Goal: Task Accomplishment & Management: Use online tool/utility

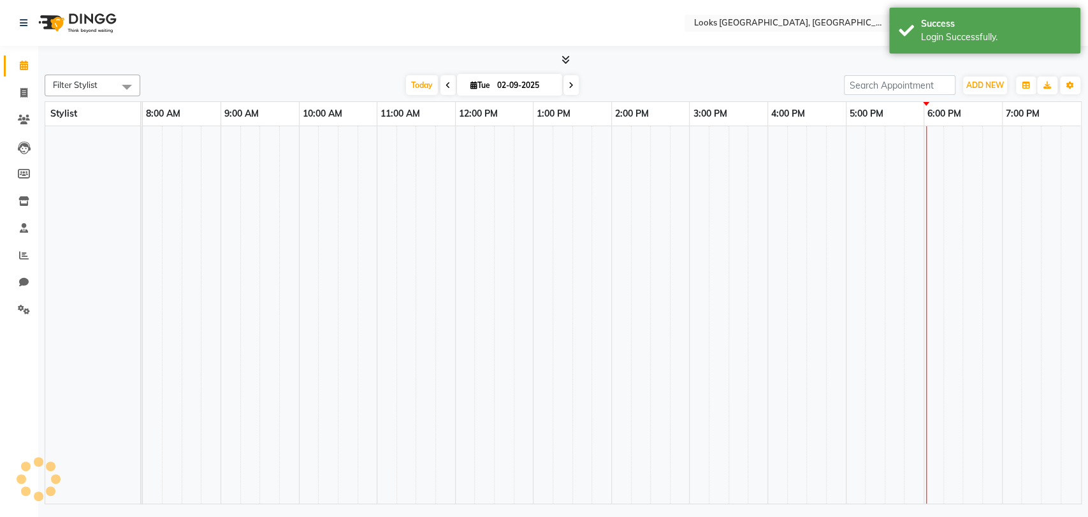
select select "en"
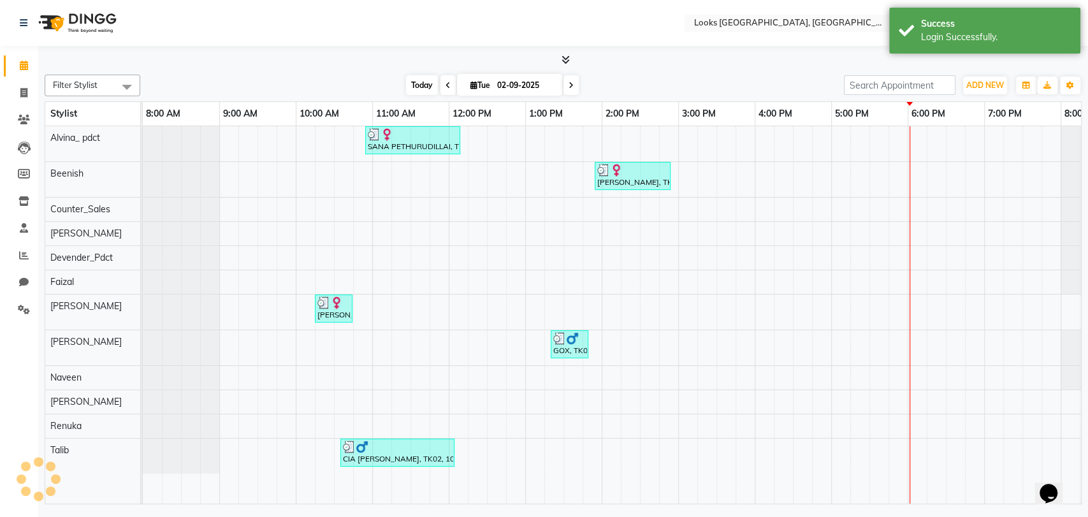
click at [423, 78] on span "Today" at bounding box center [422, 85] width 32 height 20
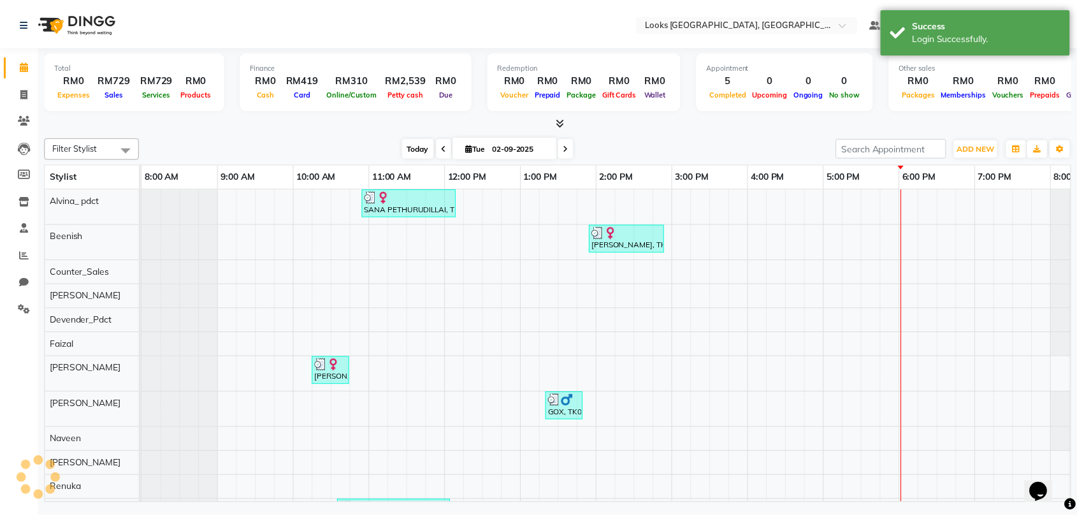
scroll to position [0, 66]
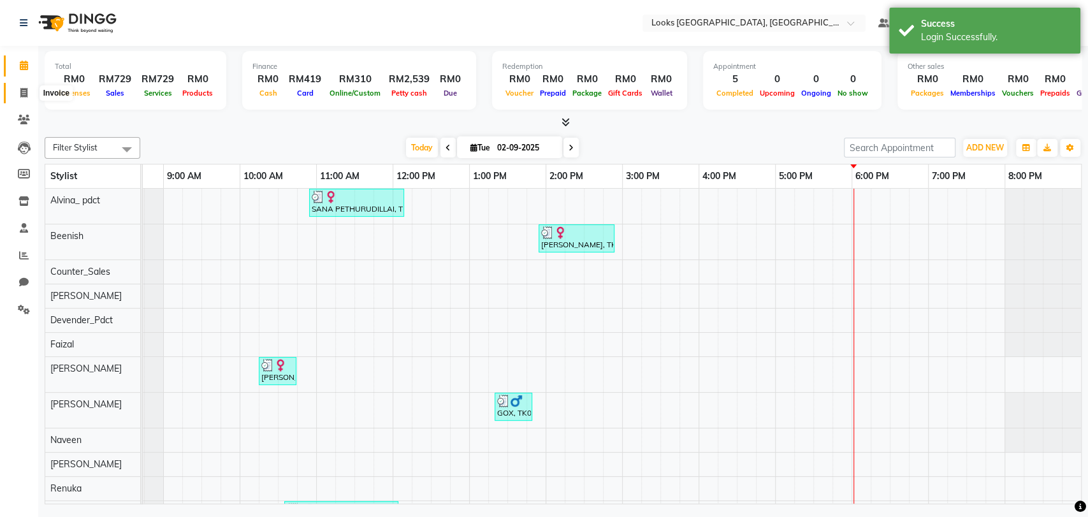
click at [25, 94] on icon at bounding box center [23, 93] width 7 height 10
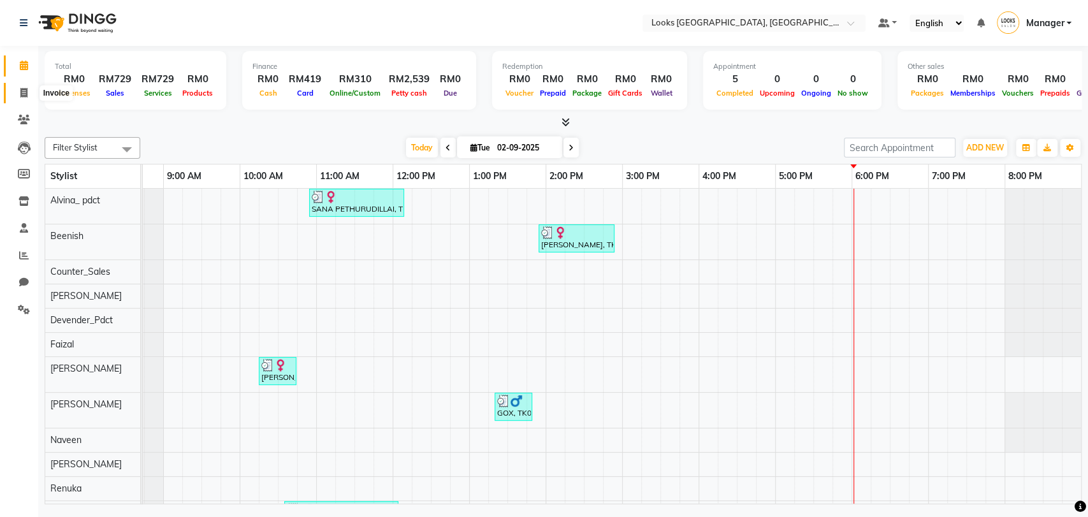
select select "service"
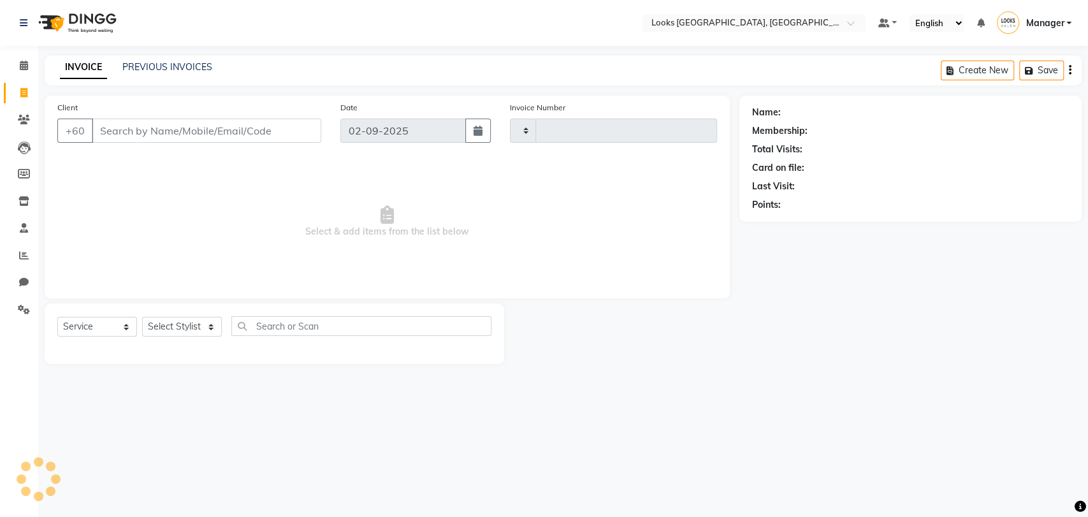
type input "1228"
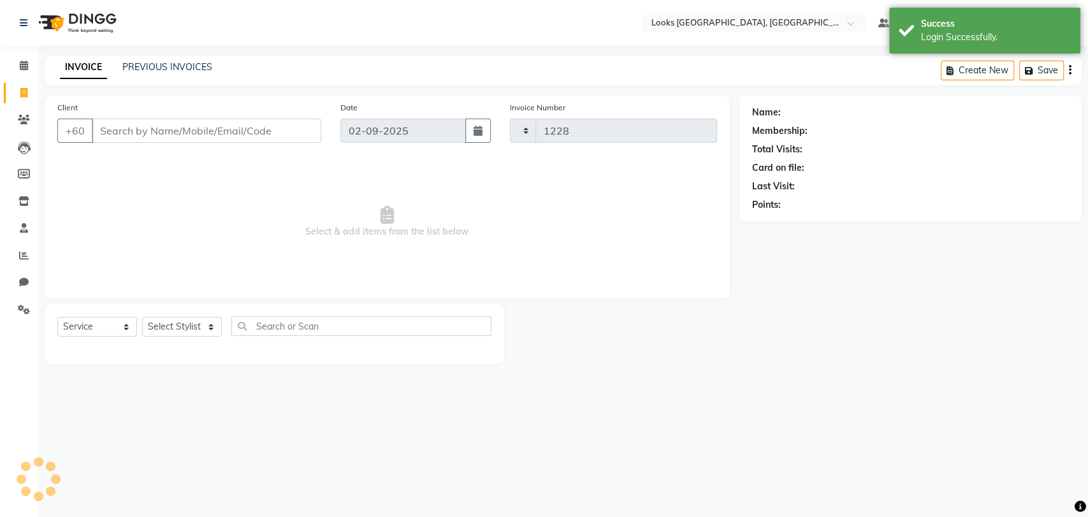
select select "8109"
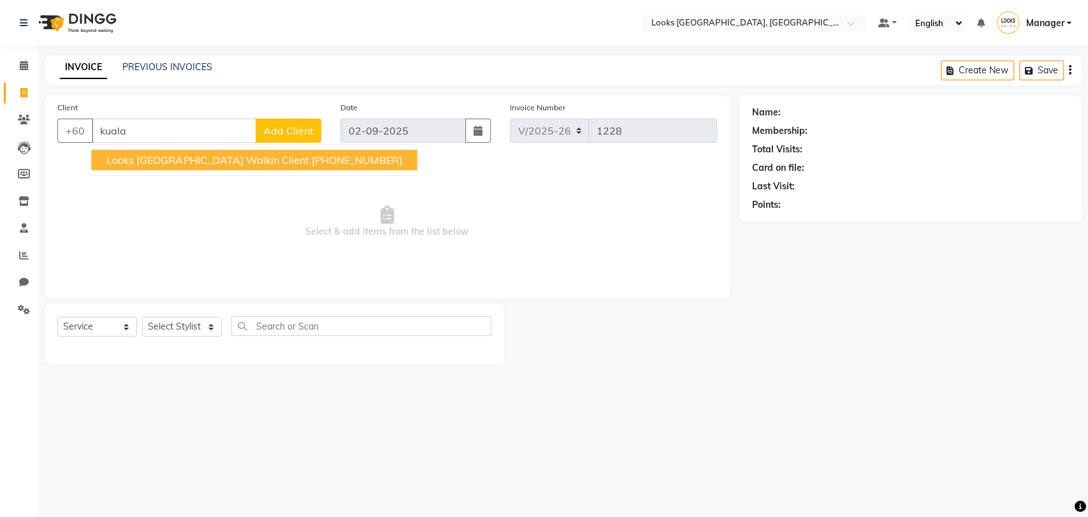
click at [156, 164] on span "Looks [GEOGRAPHIC_DATA] Walkin Client" at bounding box center [207, 160] width 202 height 13
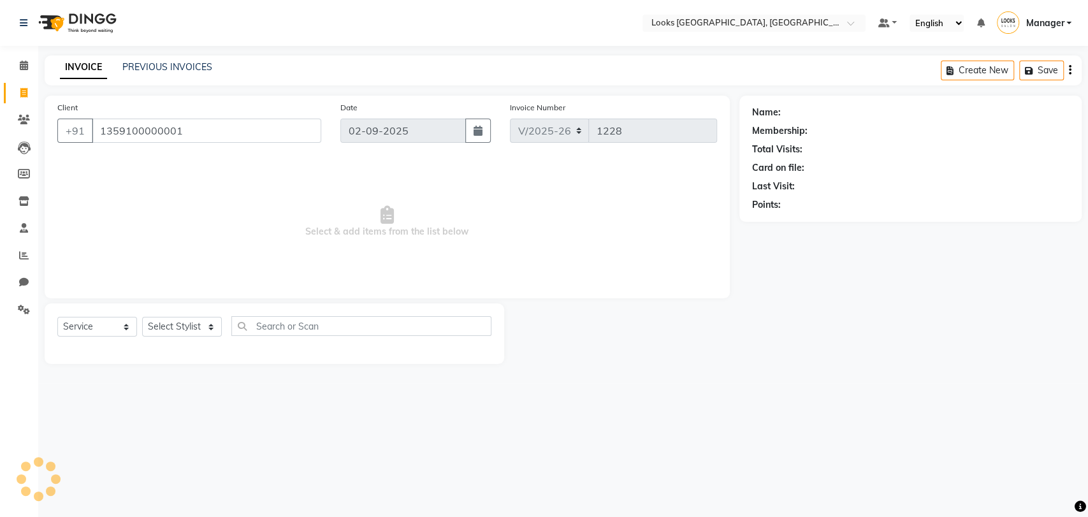
type input "1359100000001"
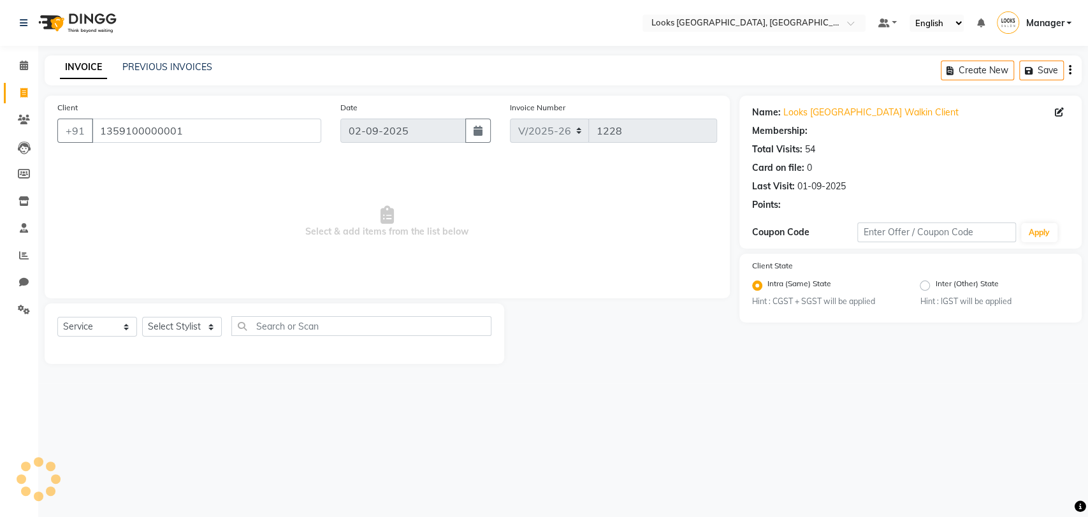
select select "1: Object"
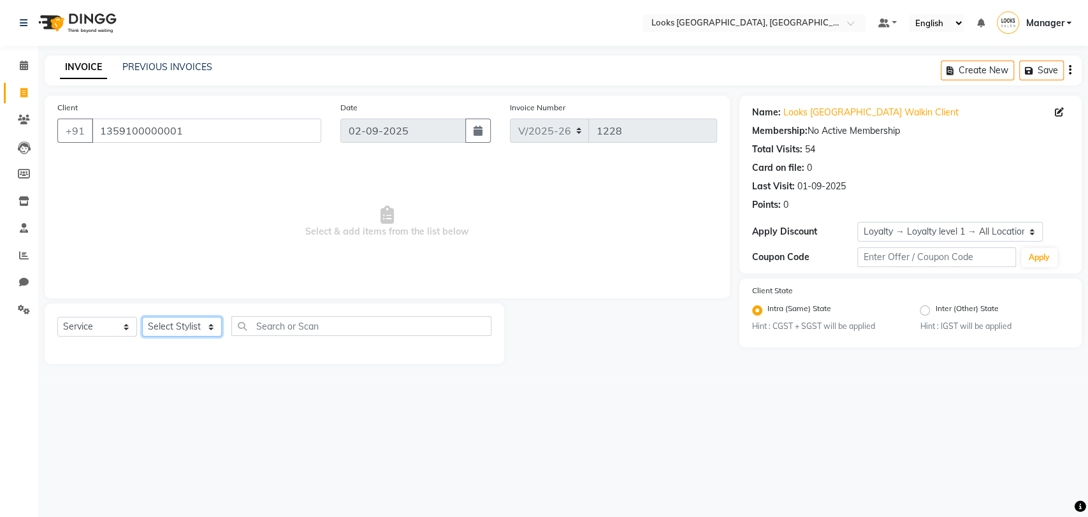
click at [193, 322] on select "Select Stylist Alvina_ pdct Awaiz_Mgr Beenish Counter_Sales [PERSON_NAME] Deven…" at bounding box center [182, 327] width 80 height 20
select select "90435"
click at [142, 317] on select "Select Stylist Alvina_ pdct Awaiz_Mgr Beenish Counter_Sales [PERSON_NAME] Deven…" at bounding box center [182, 327] width 80 height 20
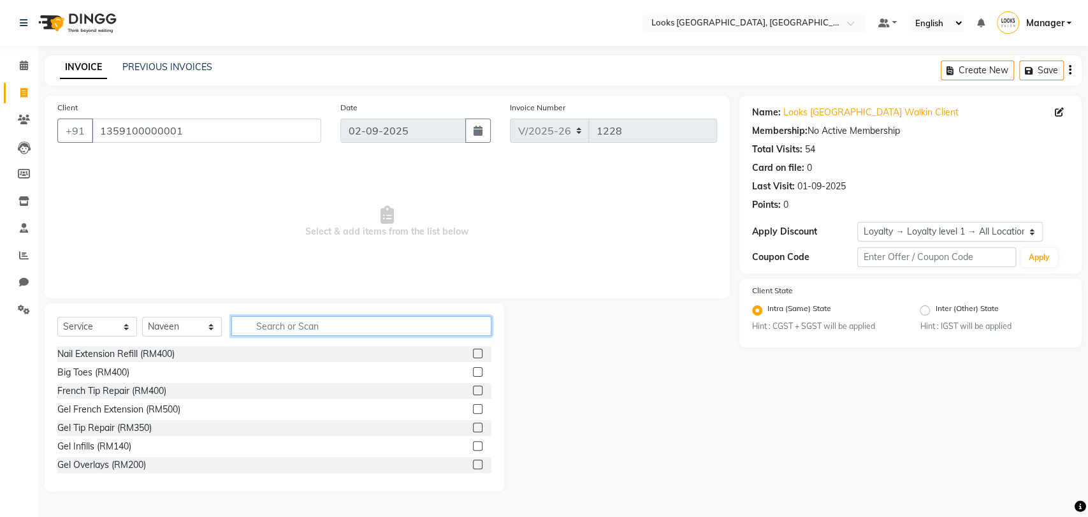
click at [279, 317] on input "text" at bounding box center [361, 326] width 260 height 20
type input "cut"
click at [473, 373] on label at bounding box center [478, 372] width 10 height 10
click at [473, 373] on input "checkbox" at bounding box center [477, 372] width 8 height 8
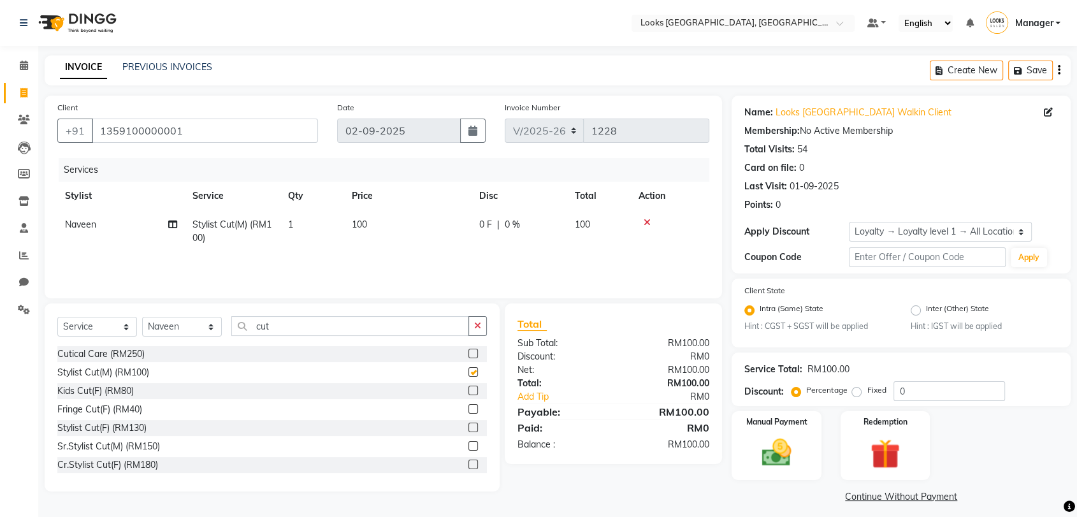
checkbox input "false"
click at [484, 331] on button "button" at bounding box center [477, 326] width 18 height 20
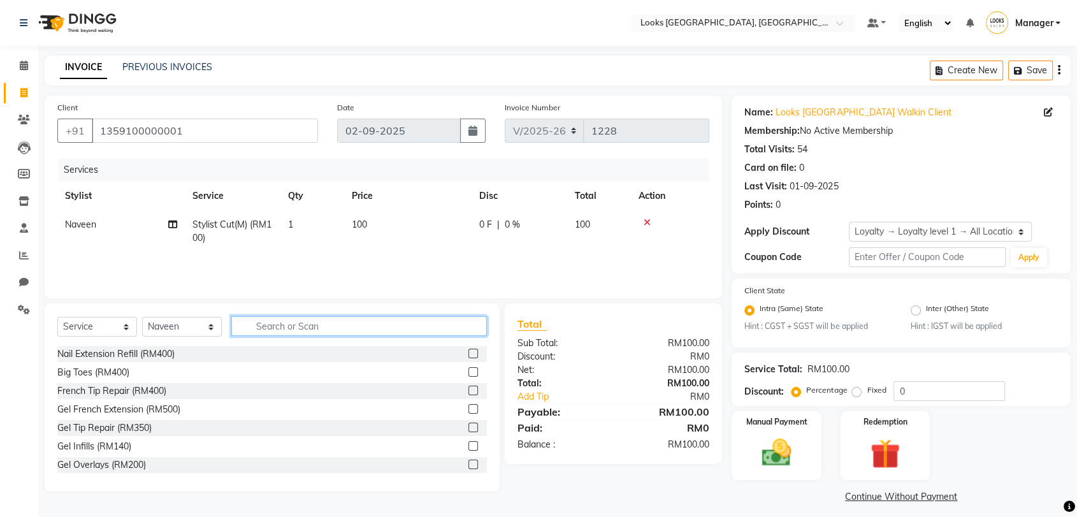
click at [484, 331] on input "text" at bounding box center [359, 326] width 256 height 20
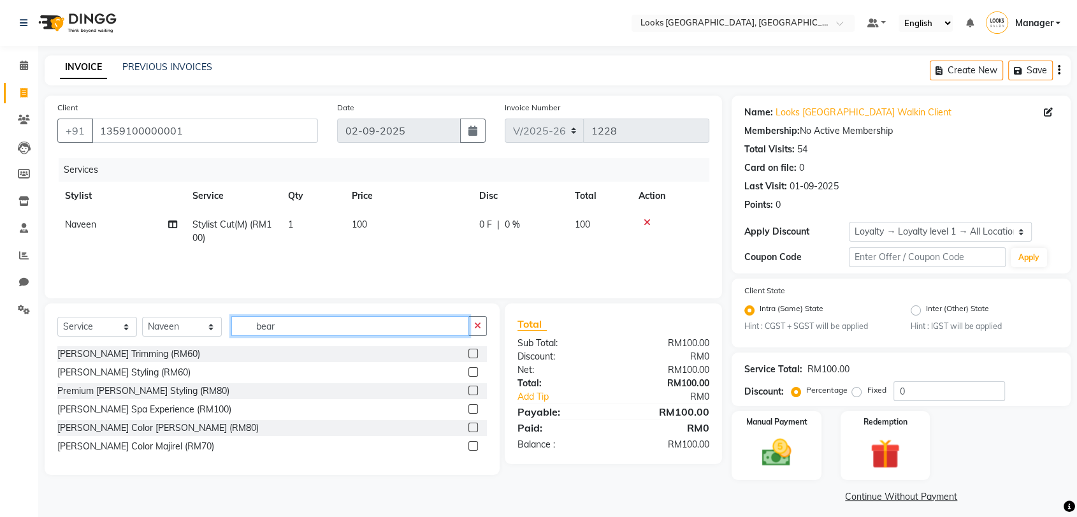
type input "bear"
click at [472, 353] on label at bounding box center [473, 354] width 10 height 10
click at [472, 353] on input "checkbox" at bounding box center [472, 354] width 8 height 8
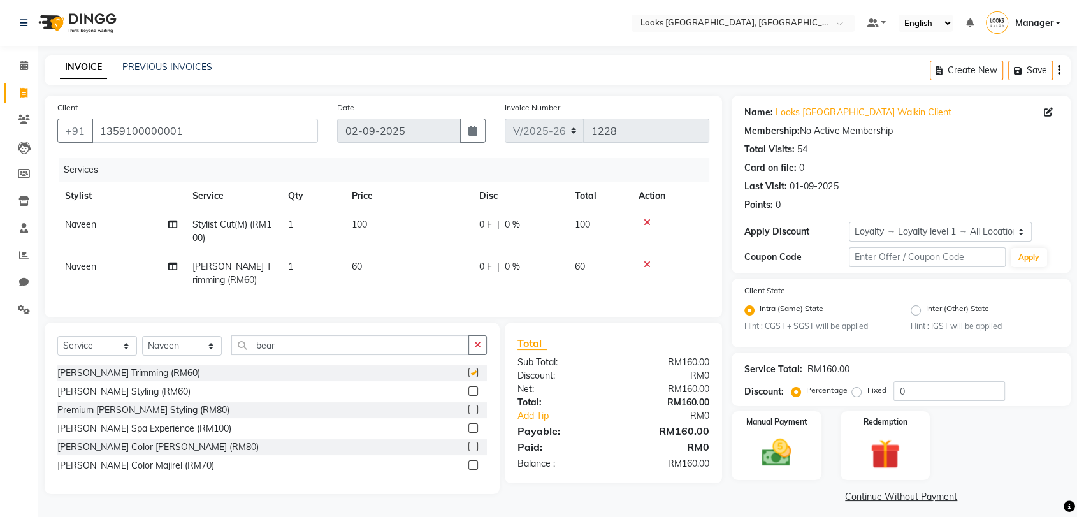
checkbox input "false"
click at [1034, 71] on button "Save" at bounding box center [1030, 71] width 45 height 20
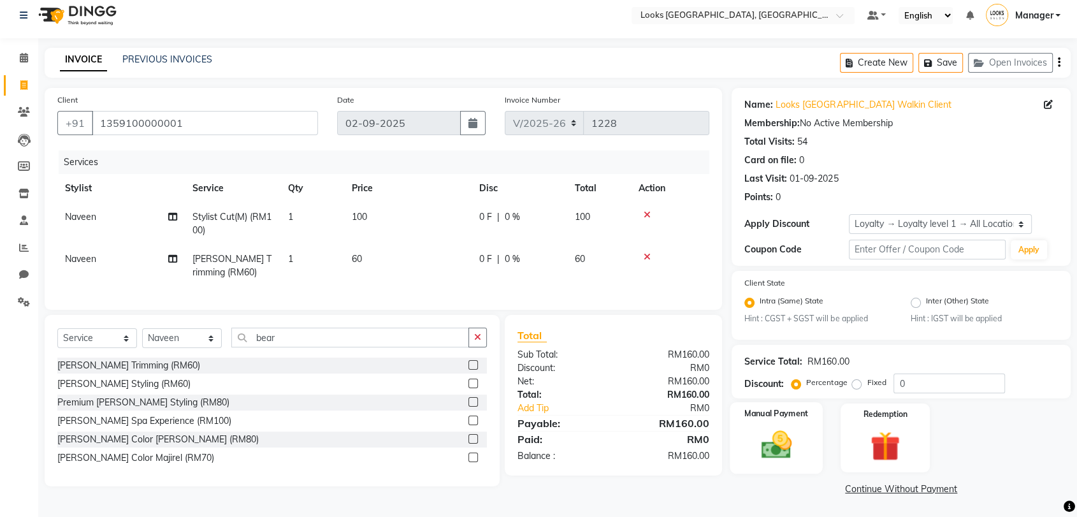
click at [781, 446] on img at bounding box center [776, 446] width 50 height 36
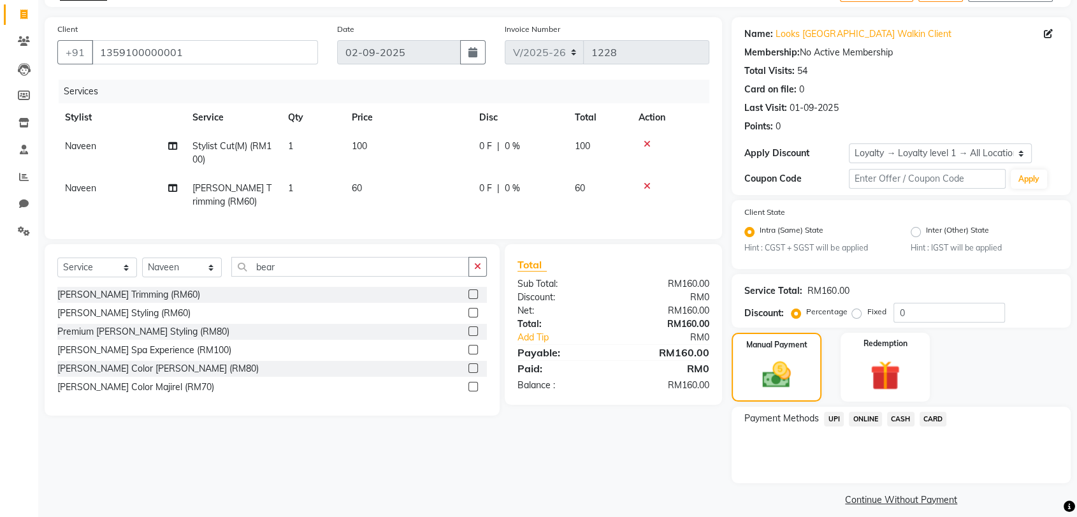
scroll to position [82, 0]
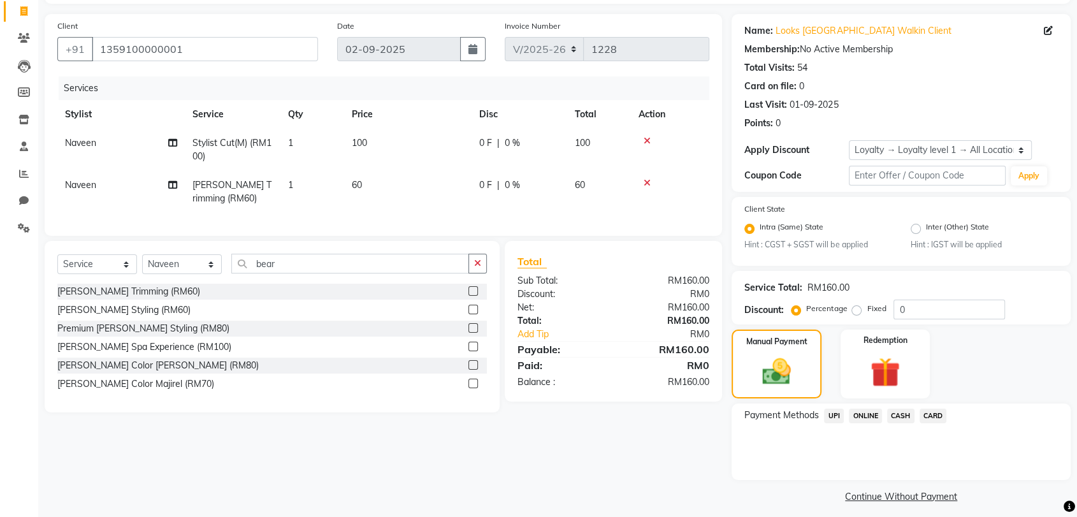
click at [940, 413] on span "CARD" at bounding box center [933, 416] width 27 height 15
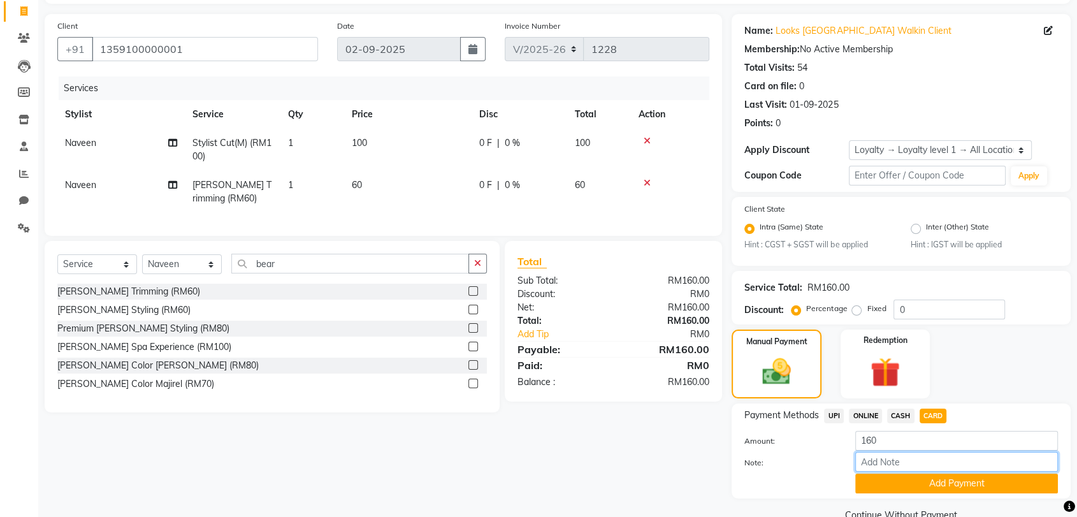
click at [890, 467] on input "Note:" at bounding box center [956, 462] width 203 height 20
type input "4787"
click at [898, 481] on button "Add Payment" at bounding box center [956, 484] width 203 height 20
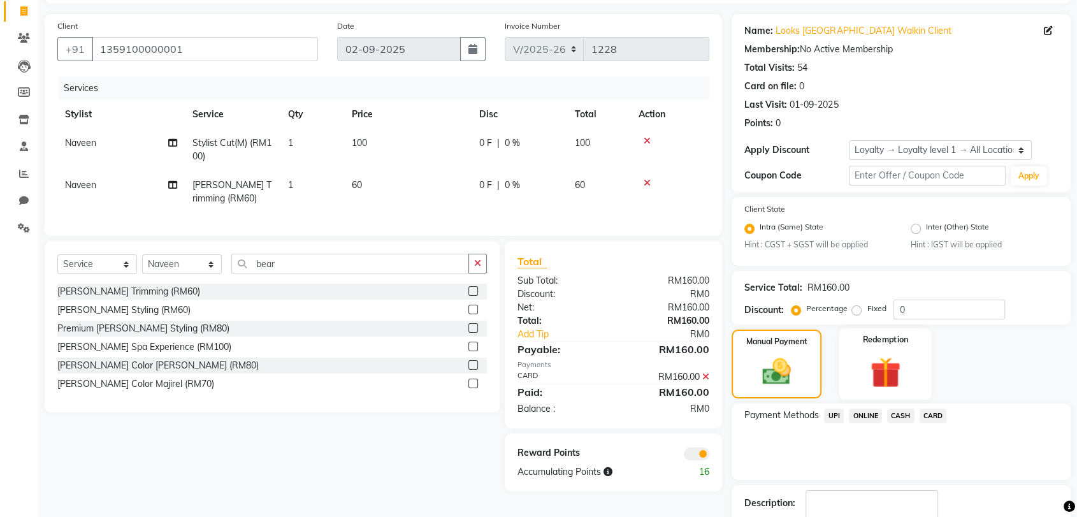
scroll to position [161, 0]
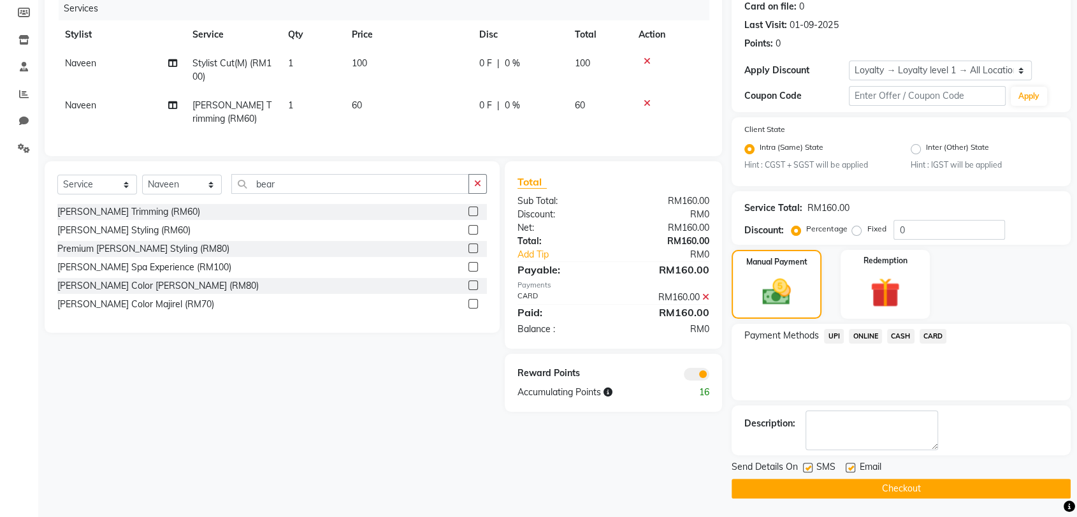
click at [690, 393] on div "Reward Points Accumulating Points 16" at bounding box center [613, 383] width 217 height 58
click at [693, 380] on span at bounding box center [696, 374] width 25 height 13
click at [709, 376] on input "checkbox" at bounding box center [709, 376] width 0 height 0
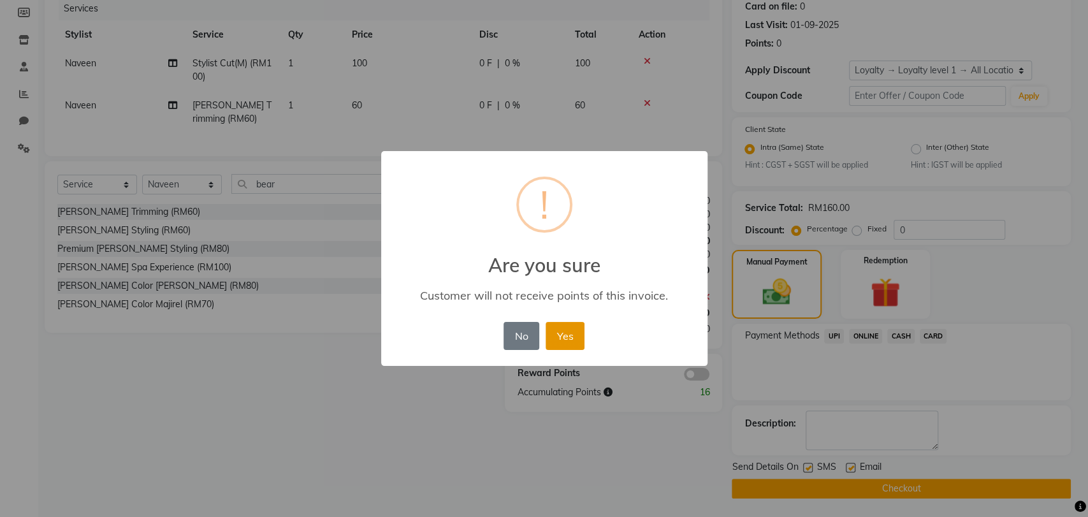
click at [561, 338] on button "Yes" at bounding box center [565, 336] width 39 height 28
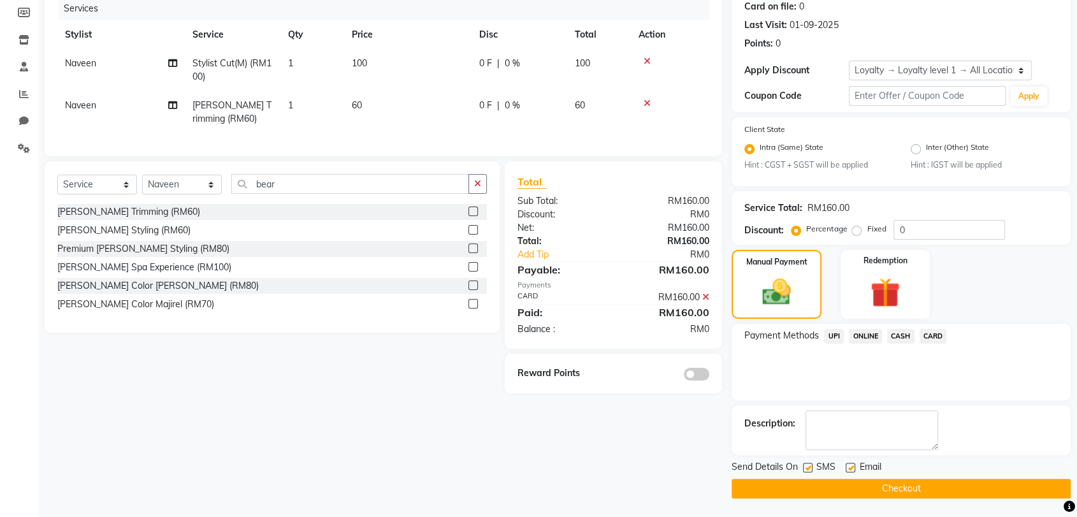
click at [774, 488] on button "Checkout" at bounding box center [901, 489] width 339 height 20
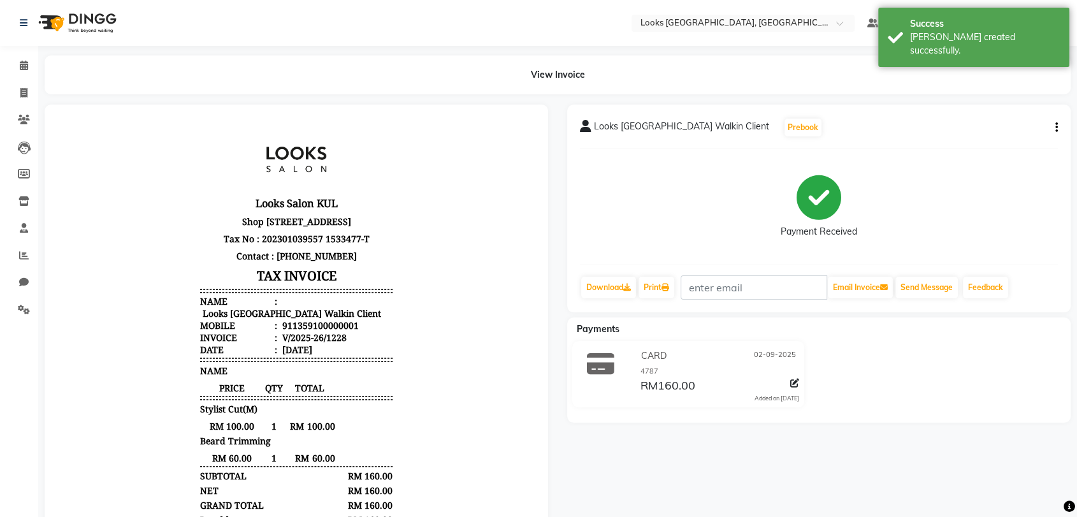
scroll to position [10, 0]
